Goal: Transaction & Acquisition: Book appointment/travel/reservation

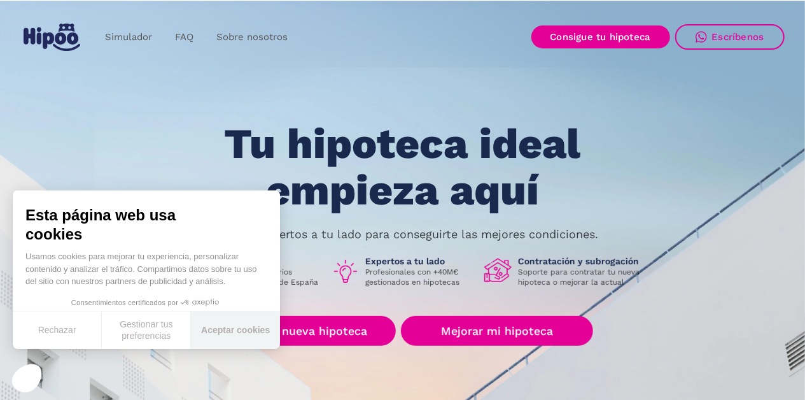
click at [229, 332] on button "Aceptar cookies" at bounding box center [235, 330] width 89 height 38
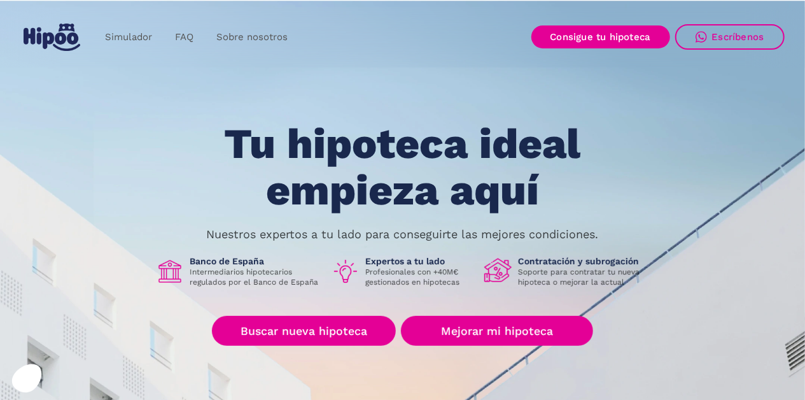
click at [334, 334] on link "Buscar nueva hipoteca" at bounding box center [304, 331] width 184 height 30
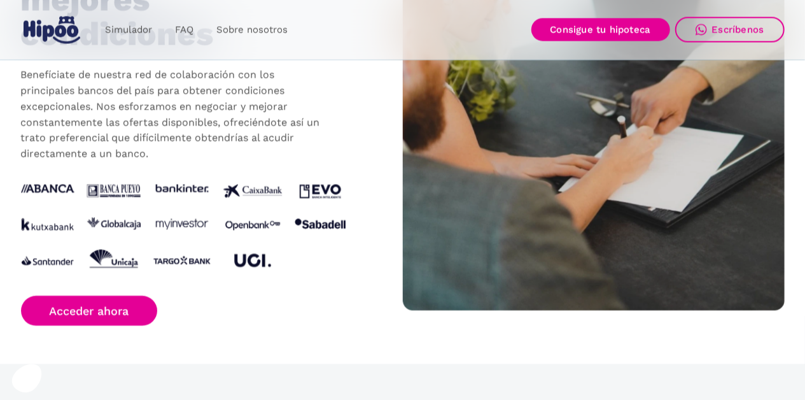
scroll to position [1298, 0]
